Goal: Find specific page/section: Find specific page/section

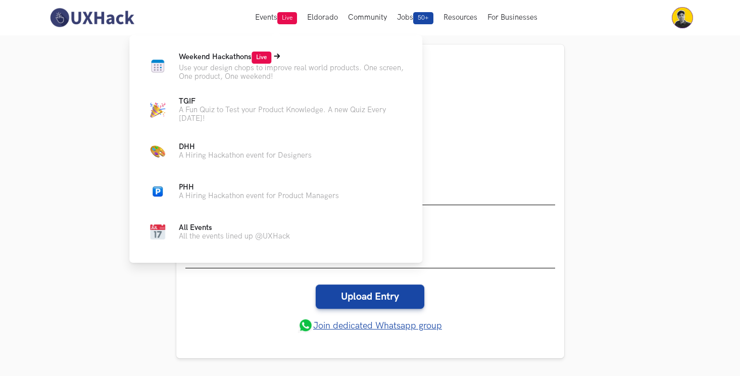
click at [251, 54] on span "Weekend Hackathons Live" at bounding box center [225, 57] width 92 height 9
click at [263, 58] on span "Live" at bounding box center [262, 58] width 20 height 12
click at [222, 229] on p "All Events" at bounding box center [234, 227] width 111 height 9
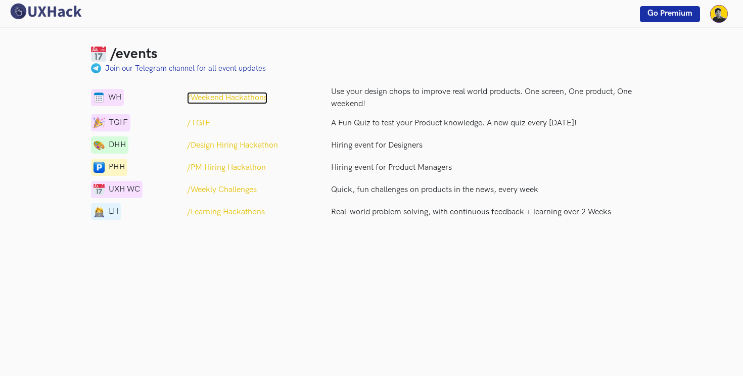
click at [215, 98] on p "/Weekend Hackathons" at bounding box center [227, 98] width 80 height 12
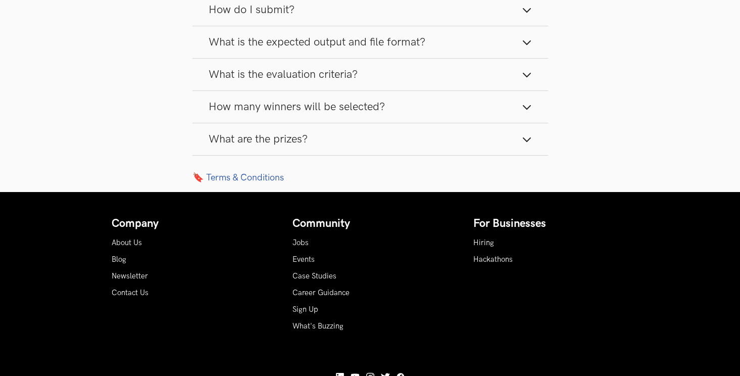
scroll to position [1572, 0]
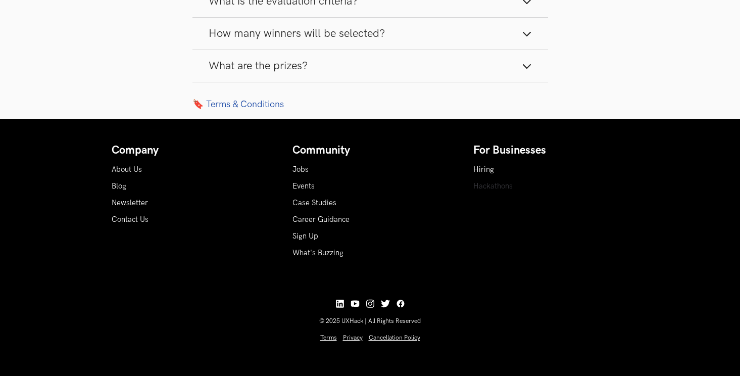
click at [493, 187] on link "Hackathons" at bounding box center [493, 186] width 39 height 9
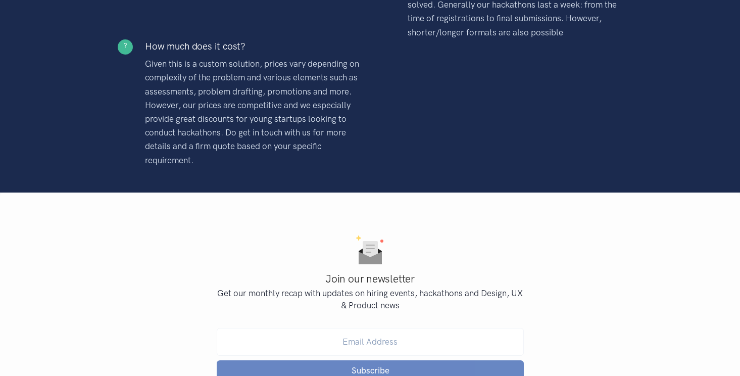
scroll to position [3343, 0]
